Goal: Check status: Check status

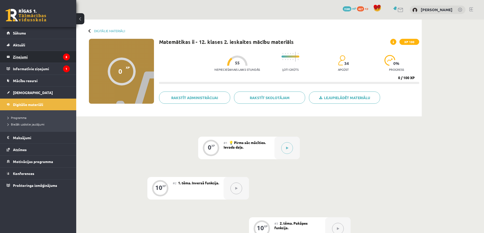
scroll to position [25, 0]
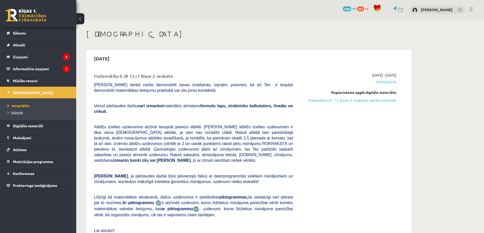
click at [23, 111] on link "Izlabotās" at bounding box center [39, 112] width 63 height 5
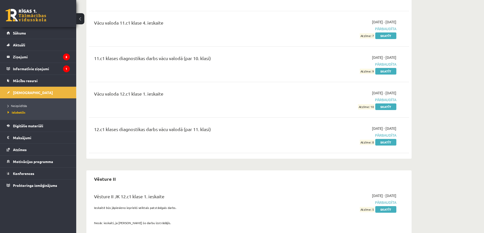
scroll to position [2015, 0]
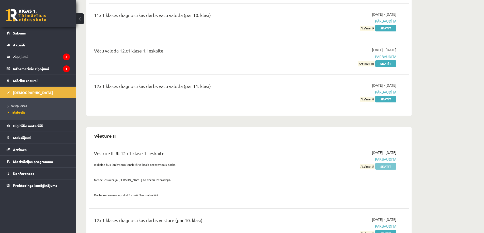
click at [382, 163] on link "Skatīt" at bounding box center [385, 166] width 21 height 7
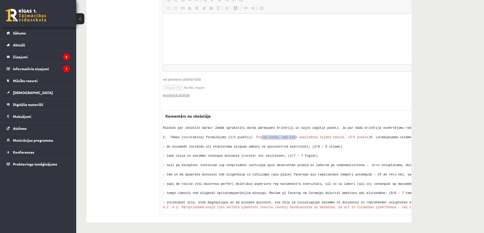
drag, startPoint x: 174, startPoint y: 120, endPoint x: 206, endPoint y: 121, distance: 32.0
click at [251, 136] on span "2. Piecas tēzes, kas tiek analizētas tālākā tekstā. (0/5 punkts)" at bounding box center [310, 138] width 119 height 4
click at [205, 126] on pre "Paldies par iesūtīto darbu! Zemāk aprakstīti darba pārbaudes kritēriji un tajos…" at bounding box center [322, 168] width 319 height 84
drag, startPoint x: 179, startPoint y: 120, endPoint x: 188, endPoint y: 120, distance: 8.9
click at [251, 136] on span "2. Piecas tēzes, kas tiek analizētas tālākā tekstā. (0/5 punkts)" at bounding box center [310, 138] width 119 height 4
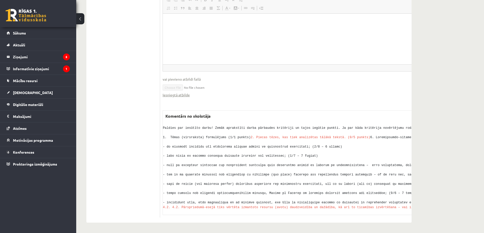
click at [204, 131] on pre "Paldies par iesūtīto darbu! Zemāk aprakstīti darba pārbaudes kritēriji un tajos…" at bounding box center [322, 168] width 319 height 84
drag, startPoint x: 168, startPoint y: 120, endPoint x: 251, endPoint y: 121, distance: 82.8
click at [251, 136] on span "2. Piecas tēzes, kas tiek analizētas tālākā tekstā. (0/5 punkts)" at bounding box center [310, 138] width 119 height 4
click at [285, 126] on pre "Paldies par iesūtīto darbu! Zemāk aprakstīti darba pārbaudes kritēriji un tajos…" at bounding box center [322, 168] width 319 height 84
drag, startPoint x: 279, startPoint y: 144, endPoint x: 284, endPoint y: 143, distance: 4.6
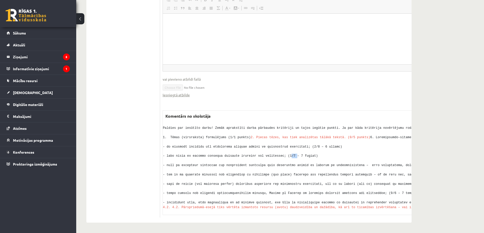
click at [284, 143] on pre "Paldies par iesūtīto darbu! Zemāk aprakstīti darba pārbaudes kritēriji un tajos…" at bounding box center [322, 168] width 319 height 84
click at [291, 146] on pre "Paldies par iesūtīto darbu! Zemāk aprakstīti darba pārbaudes kritēriji un tajos…" at bounding box center [322, 168] width 319 height 84
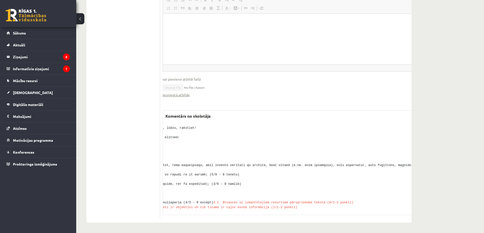
drag, startPoint x: 388, startPoint y: 150, endPoint x: 347, endPoint y: 149, distance: 41.2
click at [347, 149] on pre "Paldies par iesūtīto darbu! Zemāk aprakstīti darba pārbaudes kritēriji un tajos…" at bounding box center [322, 168] width 319 height 84
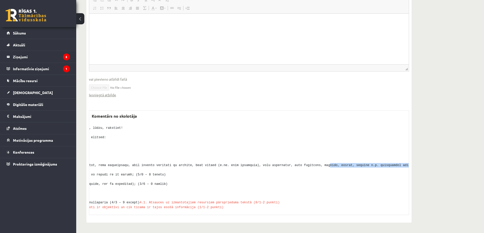
drag, startPoint x: 360, startPoint y: 153, endPoint x: 457, endPoint y: 153, distance: 97.0
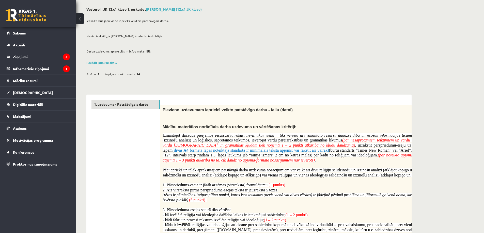
scroll to position [19, 0]
